Goal: Transaction & Acquisition: Purchase product/service

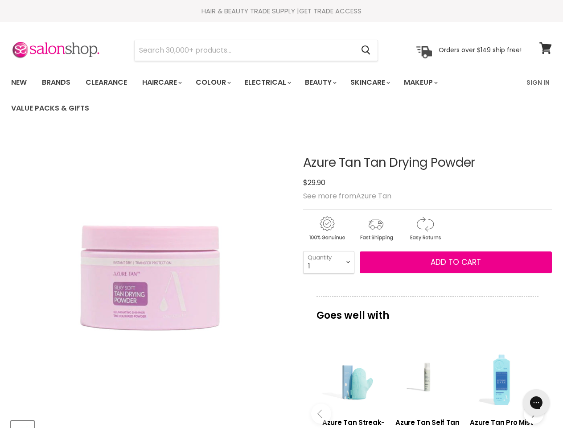
click at [281, 214] on img "Azure Tan Tan Drying Powder image. Click or Scroll to Zoom." at bounding box center [150, 272] width 279 height 279
click at [245, 50] on input "Search" at bounding box center [244, 50] width 219 height 21
click at [367, 50] on icon "Search" at bounding box center [366, 50] width 9 height 9
click at [165, 83] on link "Haircare" at bounding box center [162, 82] width 52 height 19
